Goal: Task Accomplishment & Management: Use online tool/utility

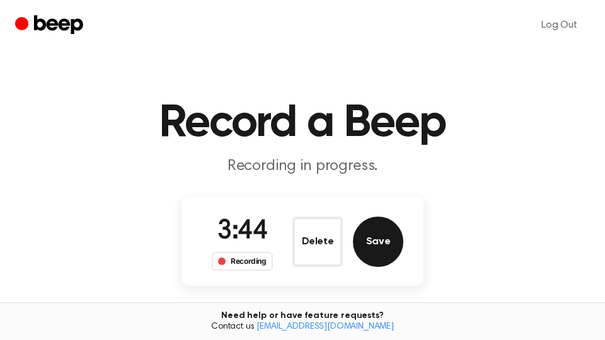
click at [392, 247] on button "Save" at bounding box center [378, 242] width 50 height 50
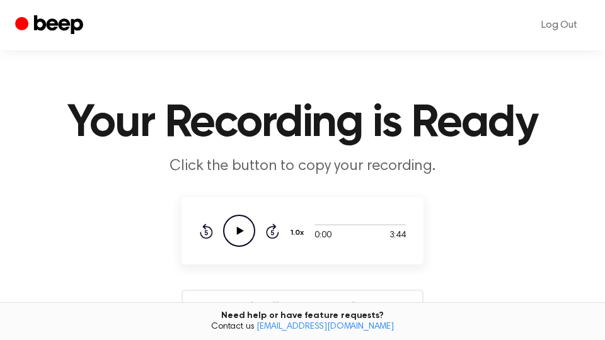
scroll to position [214, 0]
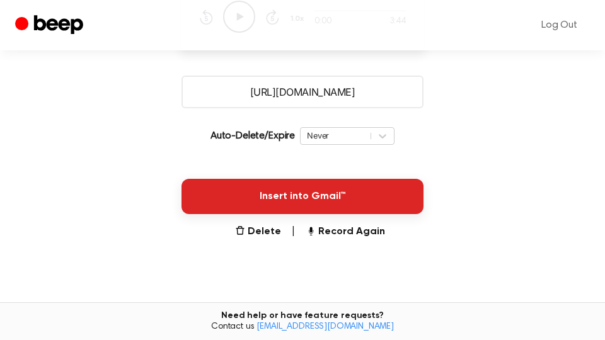
click at [383, 201] on button "Insert into Gmail™" at bounding box center [303, 196] width 242 height 35
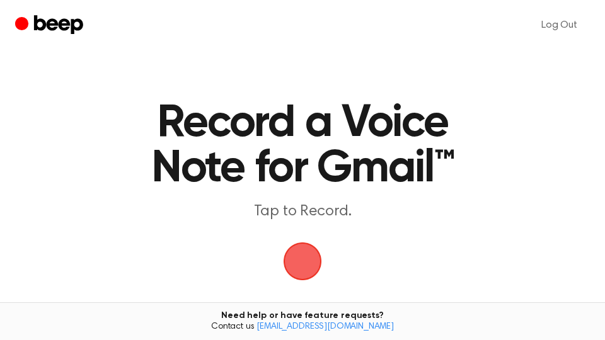
click at [309, 260] on span "button" at bounding box center [303, 262] width 38 height 38
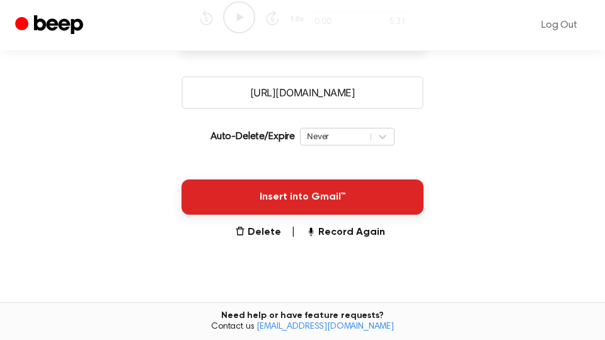
scroll to position [214, 0]
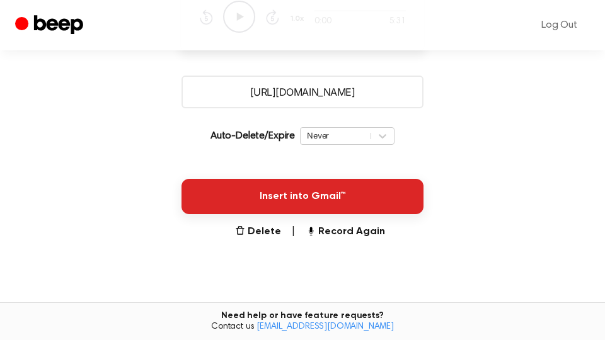
click at [373, 202] on button "Insert into Gmail™" at bounding box center [303, 196] width 242 height 35
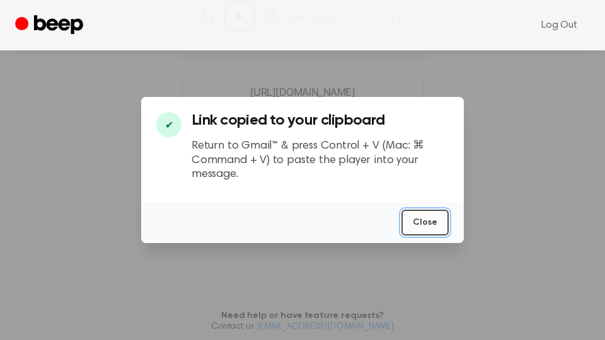
click at [432, 226] on button "Close" at bounding box center [425, 223] width 47 height 26
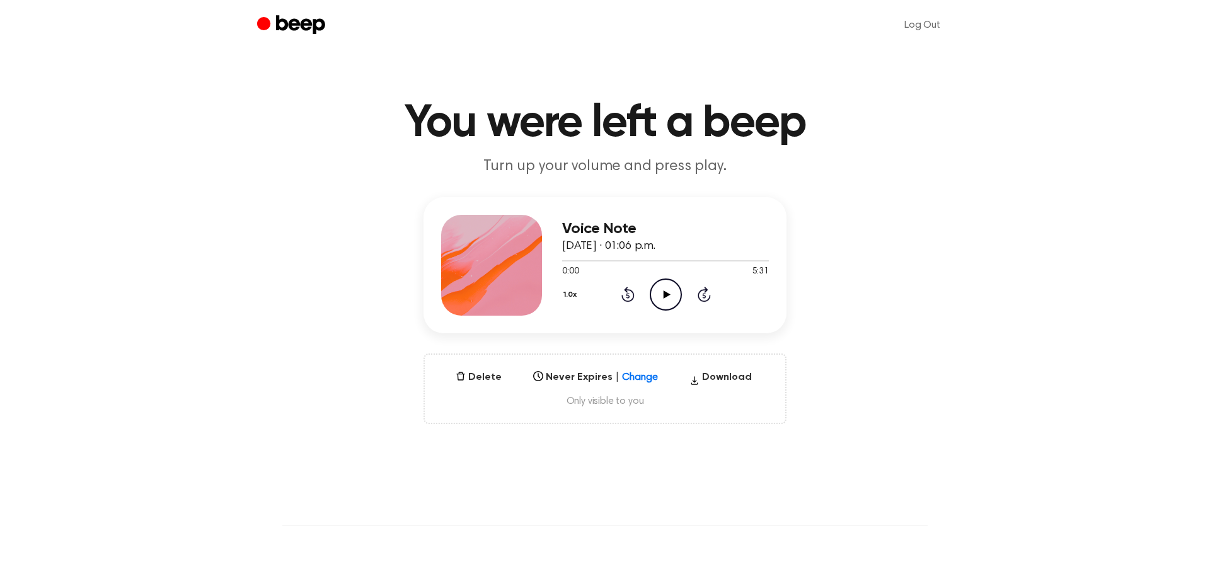
click at [665, 294] on icon at bounding box center [666, 295] width 7 height 8
click at [753, 259] on div at bounding box center [665, 260] width 207 height 10
click at [703, 292] on icon "Skip 5 seconds" at bounding box center [704, 294] width 14 height 16
click at [703, 293] on icon "Skip 5 seconds" at bounding box center [704, 294] width 14 height 16
click at [666, 291] on icon "Play Audio" at bounding box center [666, 295] width 32 height 32
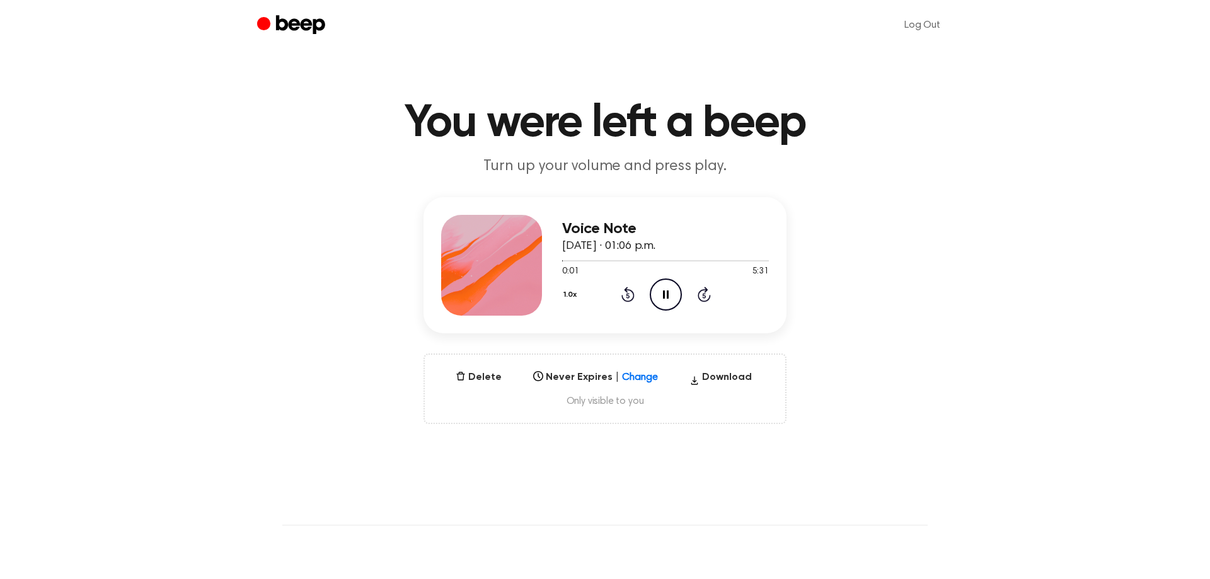
drag, startPoint x: 670, startPoint y: 297, endPoint x: 601, endPoint y: 192, distance: 125.2
click at [671, 297] on icon "Pause Audio" at bounding box center [666, 295] width 32 height 32
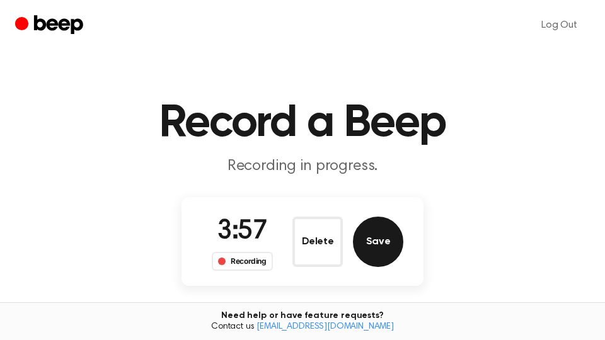
click at [394, 249] on button "Save" at bounding box center [378, 242] width 50 height 50
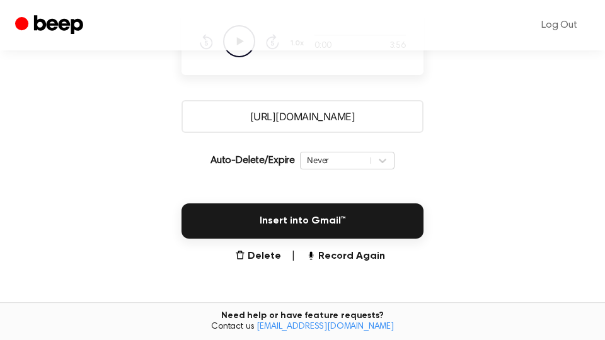
scroll to position [214, 0]
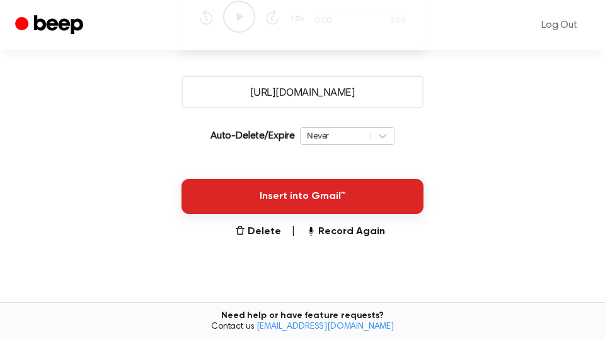
click at [359, 202] on button "Insert into Gmail™" at bounding box center [303, 196] width 242 height 35
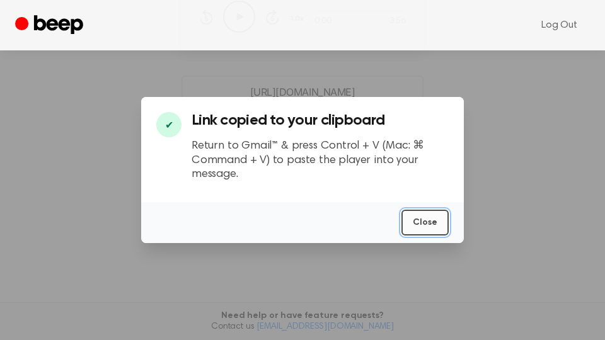
click at [435, 228] on button "Close" at bounding box center [425, 223] width 47 height 26
